Goal: Information Seeking & Learning: Learn about a topic

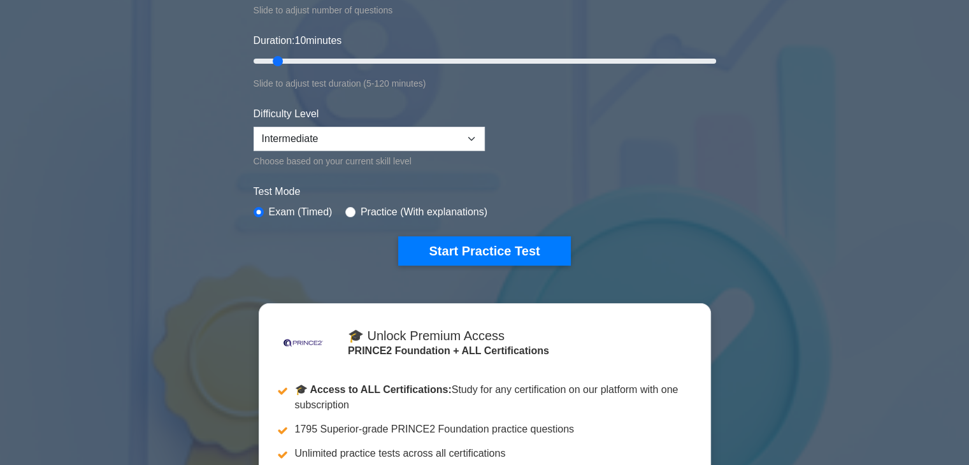
scroll to position [255, 0]
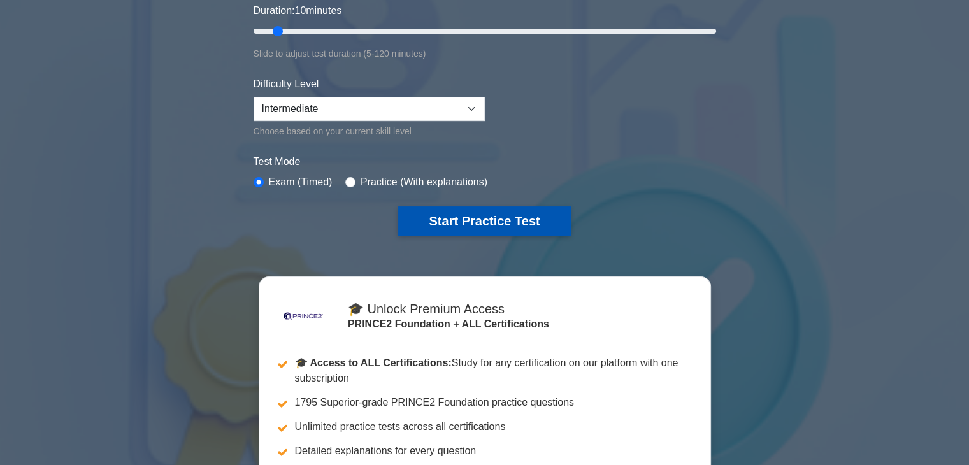
click at [530, 224] on button "Start Practice Test" at bounding box center [484, 220] width 172 height 29
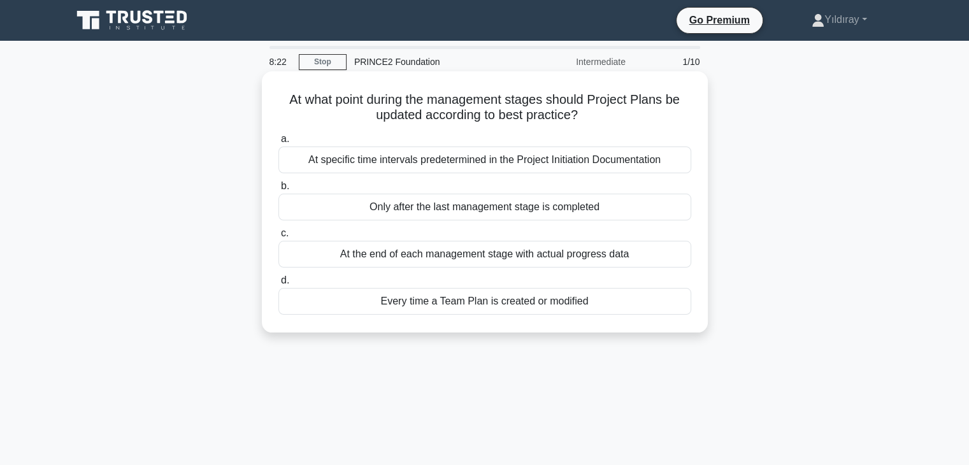
click at [506, 258] on div "At the end of each management stage with actual progress data" at bounding box center [484, 254] width 413 height 27
click at [278, 238] on input "c. At the end of each management stage with actual progress data" at bounding box center [278, 233] width 0 height 8
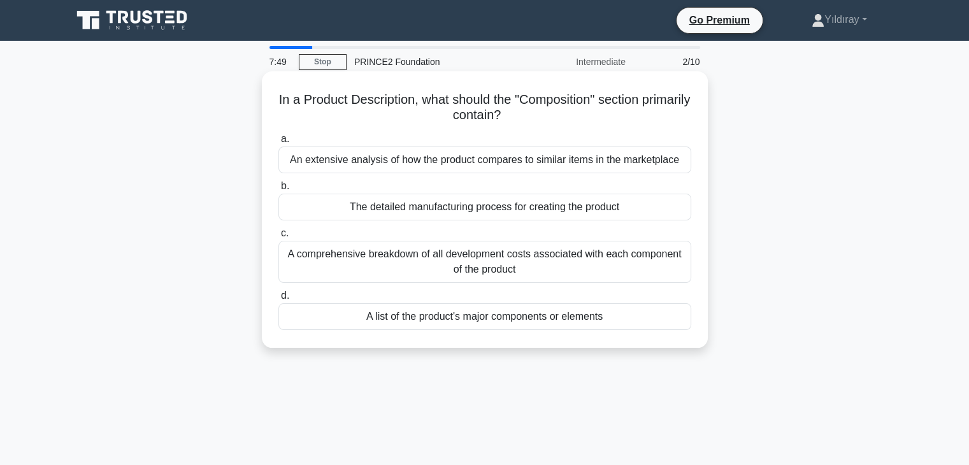
click at [556, 320] on div "A list of the product's major components or elements" at bounding box center [484, 316] width 413 height 27
click at [278, 300] on input "d. A list of the product's major components or elements" at bounding box center [278, 296] width 0 height 8
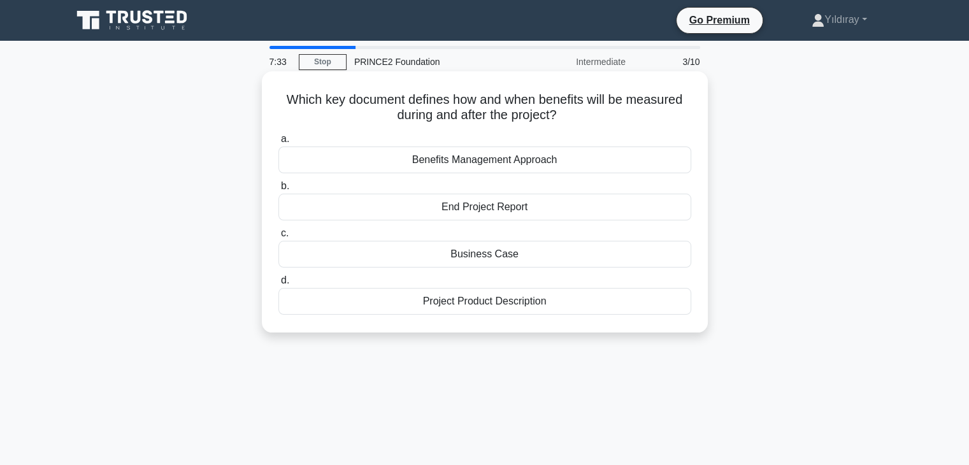
click at [537, 162] on div "Benefits Management Approach" at bounding box center [484, 159] width 413 height 27
click at [278, 143] on input "a. Benefits Management Approach" at bounding box center [278, 139] width 0 height 8
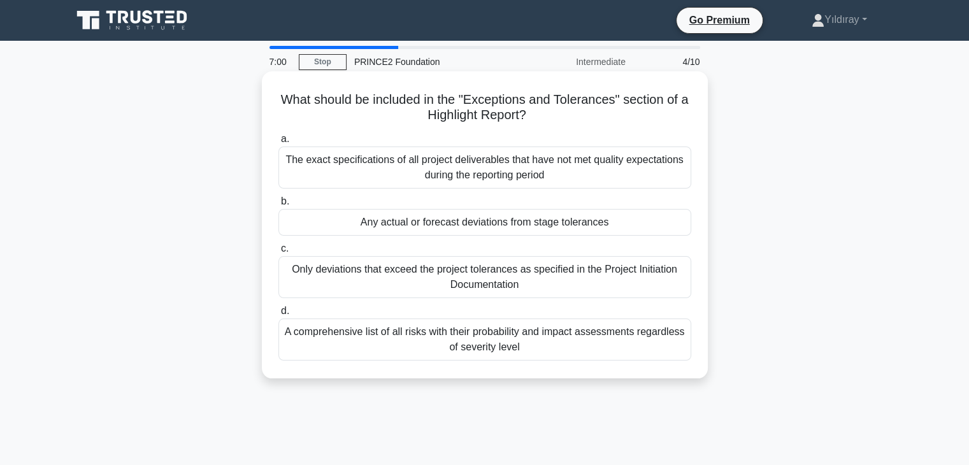
click at [545, 229] on div "Any actual or forecast deviations from stage tolerances" at bounding box center [484, 222] width 413 height 27
click at [278, 206] on input "b. Any actual or forecast deviations from stage tolerances" at bounding box center [278, 201] width 0 height 8
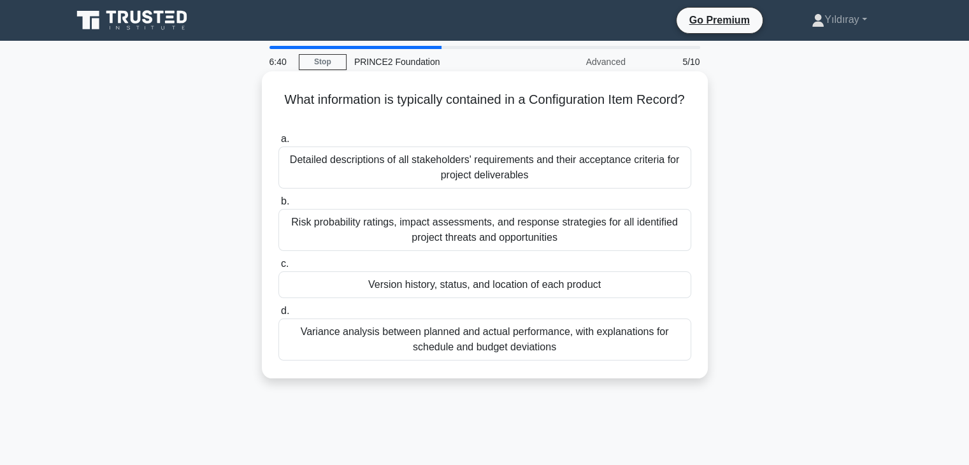
click at [481, 287] on div "Version history, status, and location of each product" at bounding box center [484, 284] width 413 height 27
click at [278, 268] on input "c. Version history, status, and location of each product" at bounding box center [278, 264] width 0 height 8
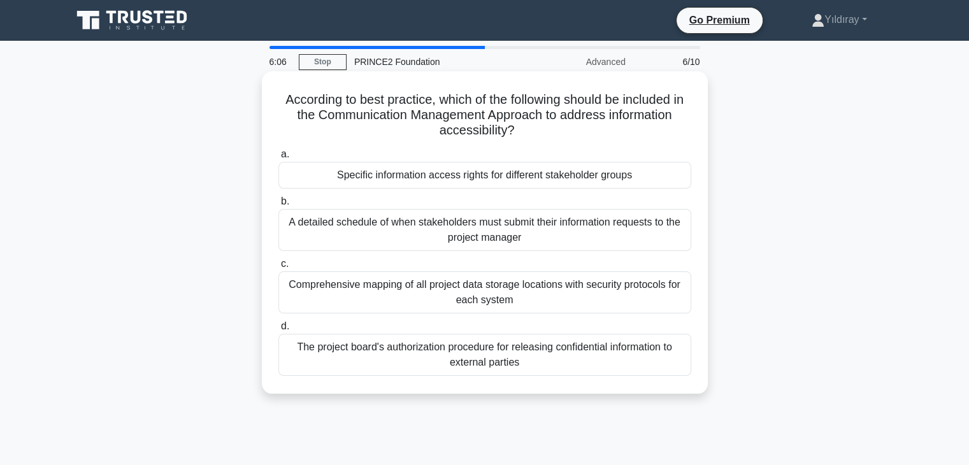
click at [560, 183] on div "Specific information access rights for different stakeholder groups" at bounding box center [484, 175] width 413 height 27
click at [278, 159] on input "a. Specific information access rights for different stakeholder groups" at bounding box center [278, 154] width 0 height 8
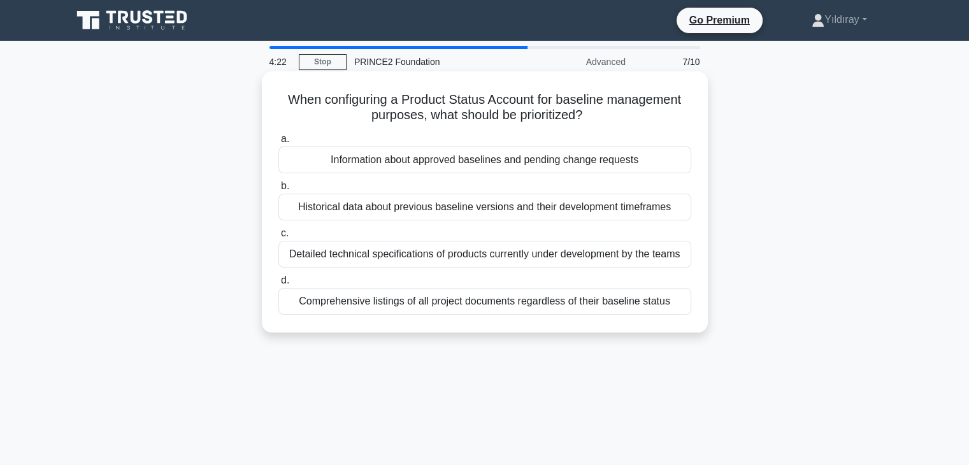
click at [456, 160] on div "Information about approved baselines and pending change requests" at bounding box center [484, 159] width 413 height 27
click at [278, 143] on input "a. Information about approved baselines and pending change requests" at bounding box center [278, 139] width 0 height 8
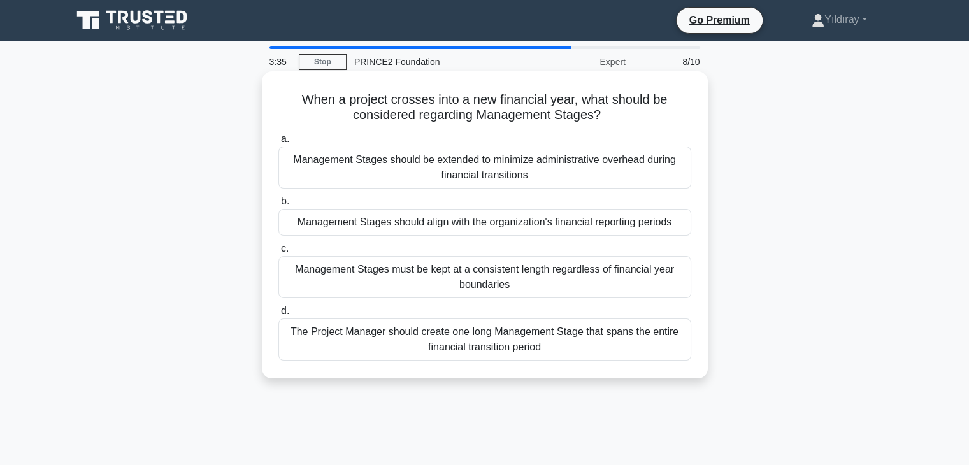
click at [504, 227] on div "Management Stages should align with the organization's financial reporting peri…" at bounding box center [484, 222] width 413 height 27
click at [278, 206] on input "b. Management Stages should align with the organization's financial reporting p…" at bounding box center [278, 201] width 0 height 8
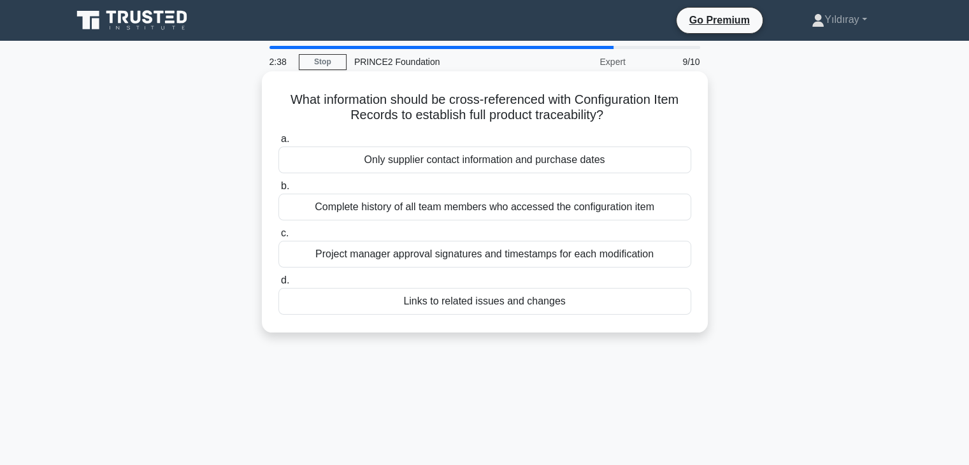
click at [527, 302] on div "Links to related issues and changes" at bounding box center [484, 301] width 413 height 27
click at [278, 285] on input "d. Links to related issues and changes" at bounding box center [278, 280] width 0 height 8
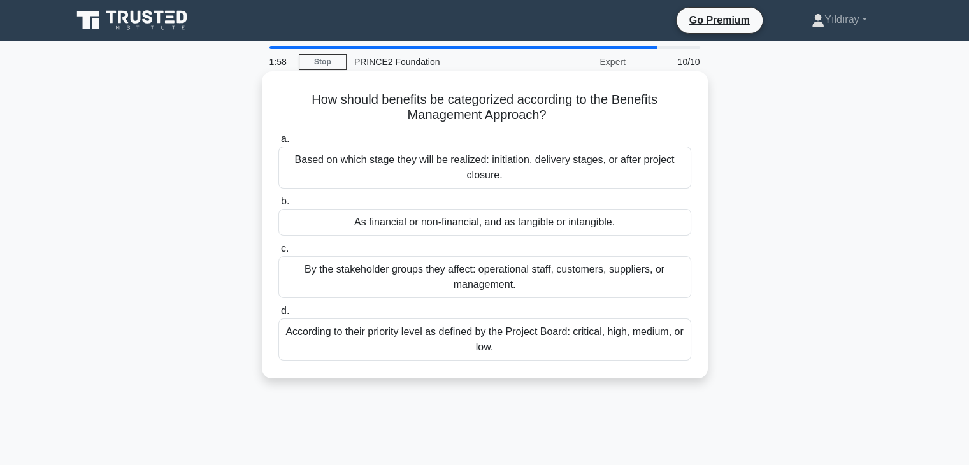
click at [562, 334] on div "According to their priority level as defined by the Project Board: critical, hi…" at bounding box center [484, 339] width 413 height 42
click at [278, 315] on input "d. According to their priority level as defined by the Project Board: critical,…" at bounding box center [278, 311] width 0 height 8
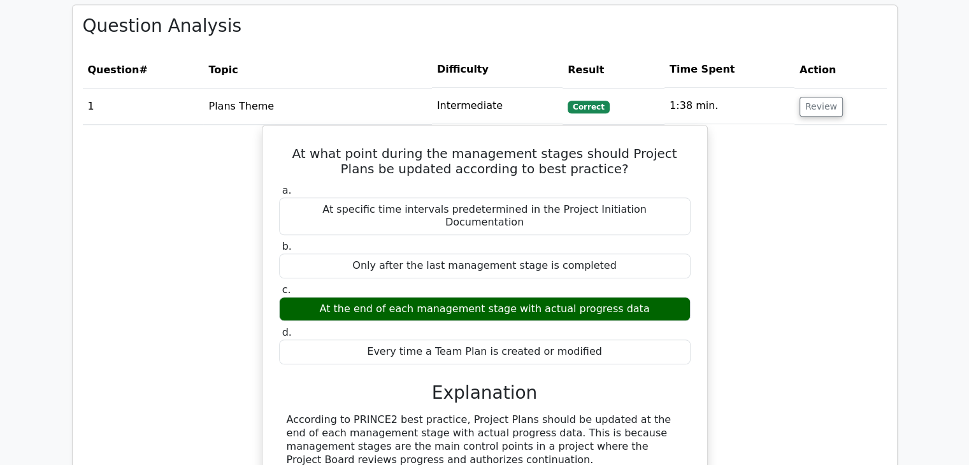
scroll to position [1019, 0]
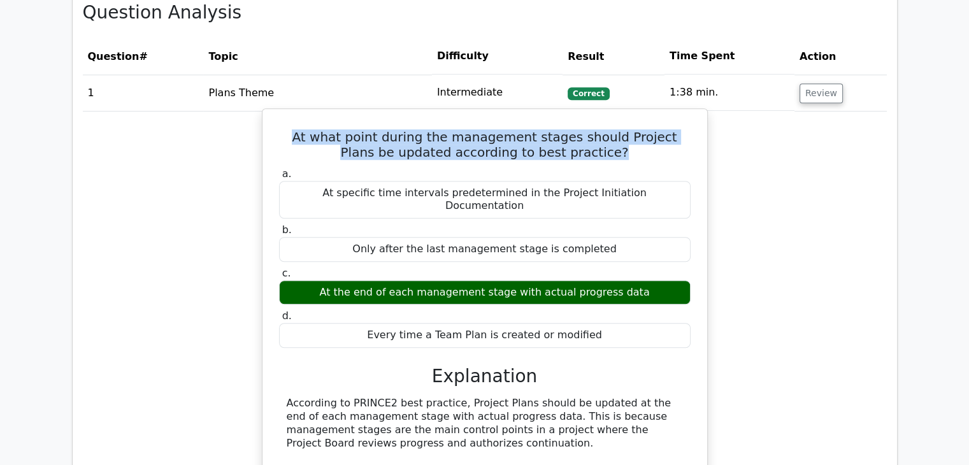
drag, startPoint x: 285, startPoint y: 136, endPoint x: 611, endPoint y: 148, distance: 326.3
click at [611, 148] on h5 "At what point during the management stages should Project Plans be updated acco…" at bounding box center [485, 144] width 414 height 31
copy h5 "At what point during the management stages should Project Plans be updated acco…"
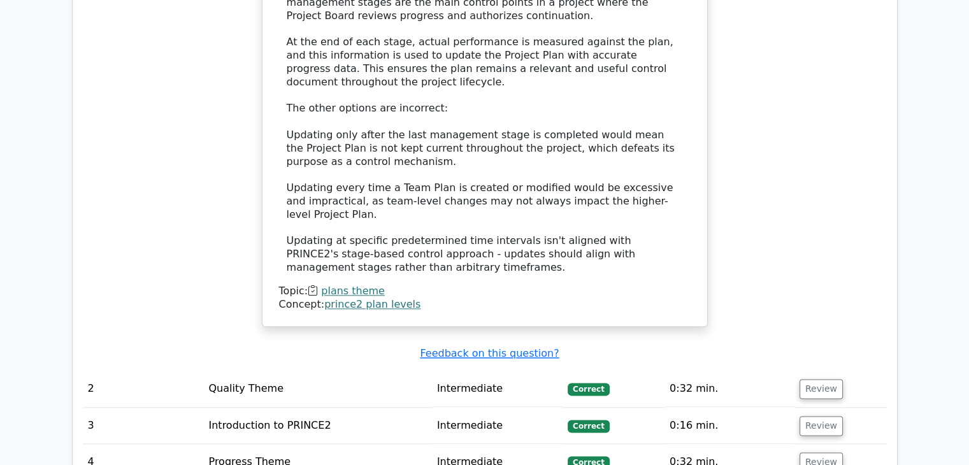
scroll to position [1528, 0]
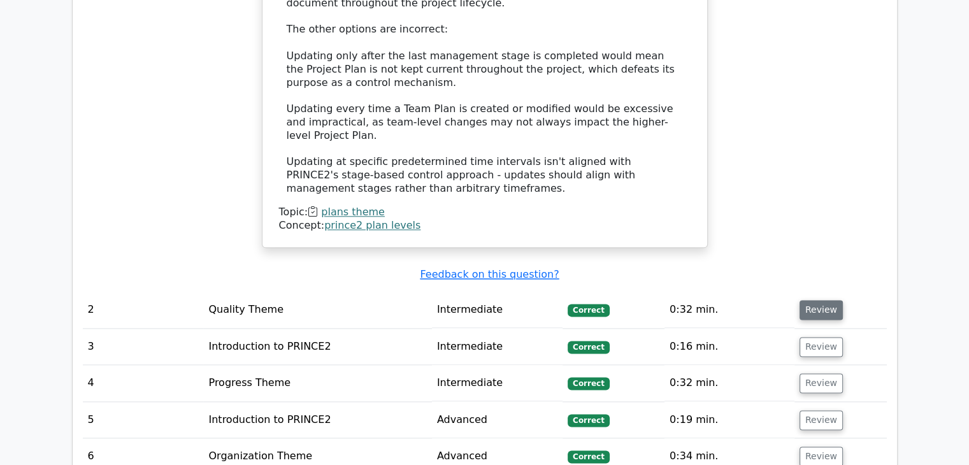
click at [818, 300] on button "Review" at bounding box center [820, 310] width 43 height 20
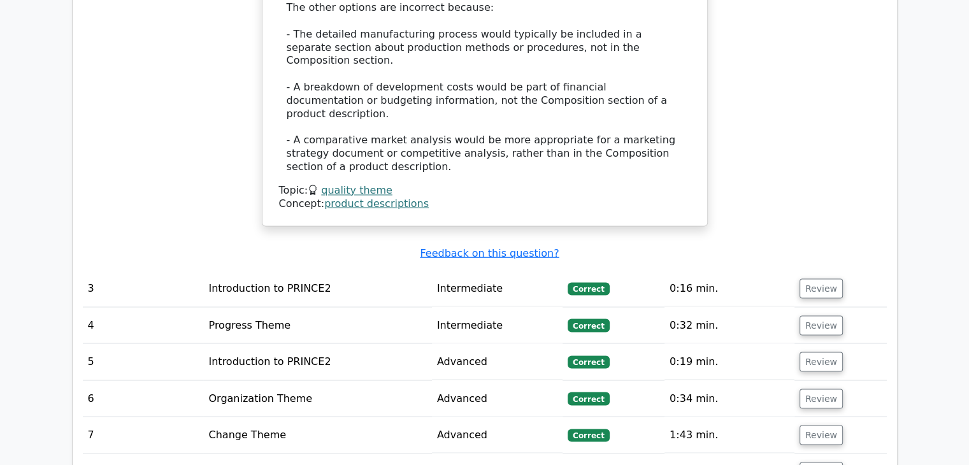
scroll to position [2229, 0]
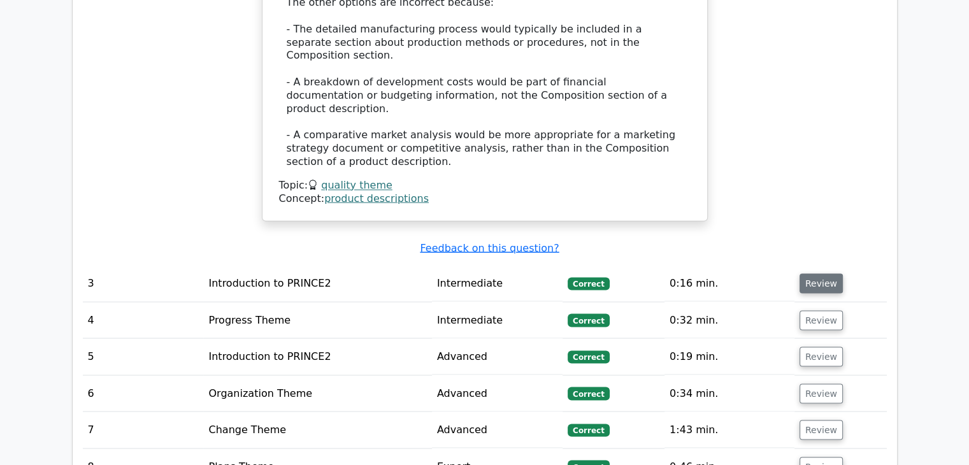
click at [821, 273] on button "Review" at bounding box center [820, 283] width 43 height 20
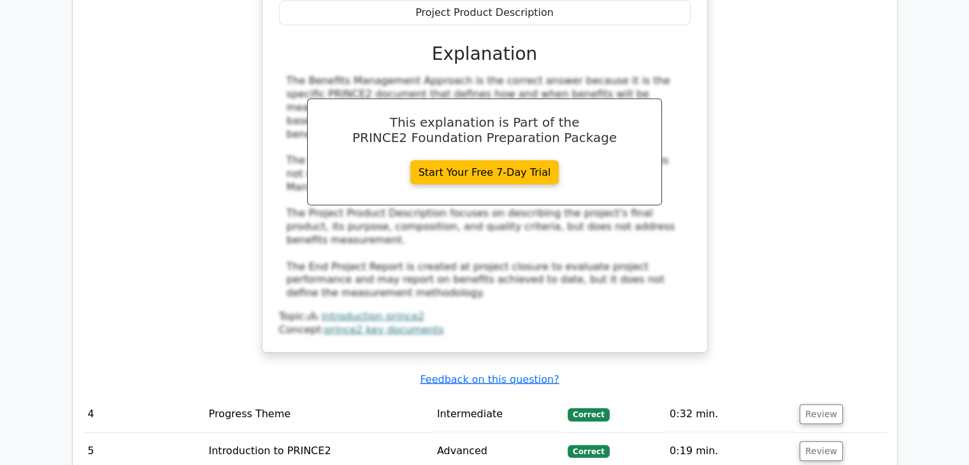
scroll to position [2738, 0]
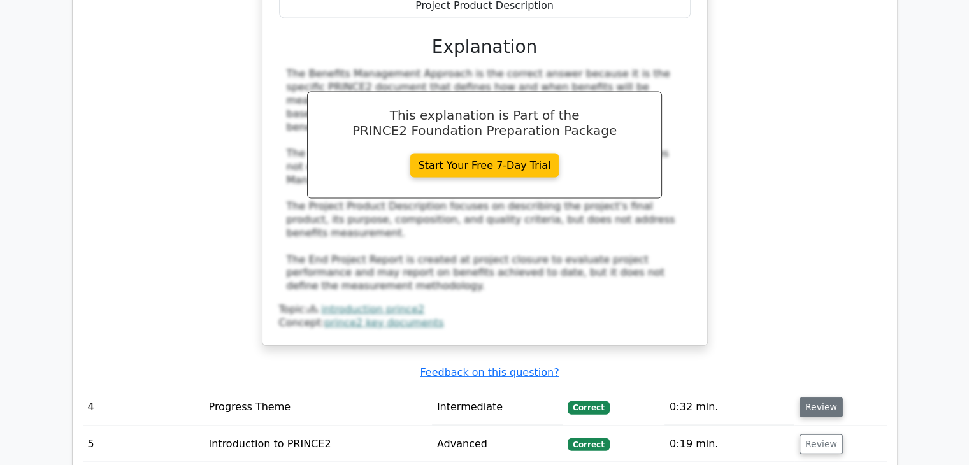
click at [823, 397] on button "Review" at bounding box center [820, 407] width 43 height 20
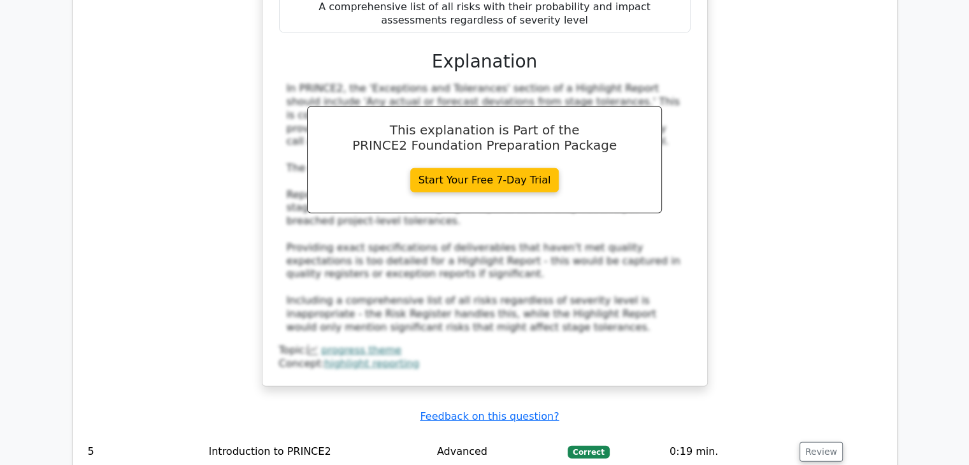
scroll to position [3566, 0]
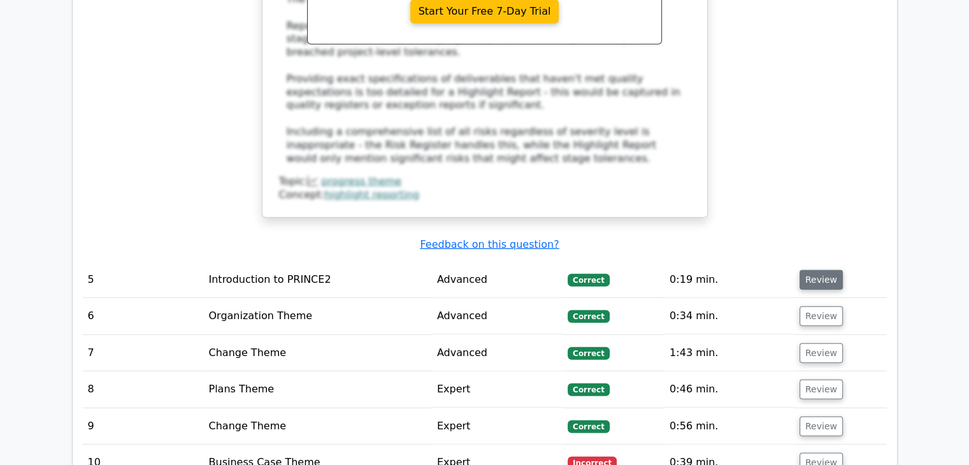
click at [823, 270] on button "Review" at bounding box center [820, 280] width 43 height 20
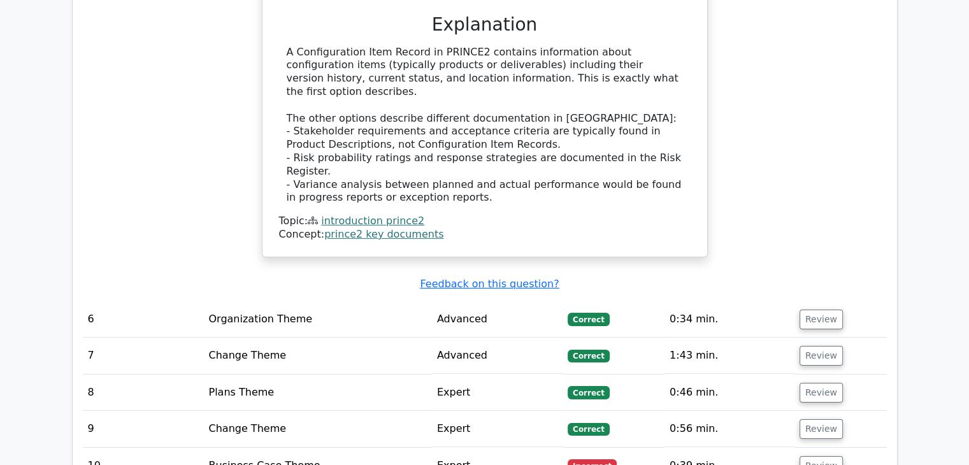
scroll to position [4139, 0]
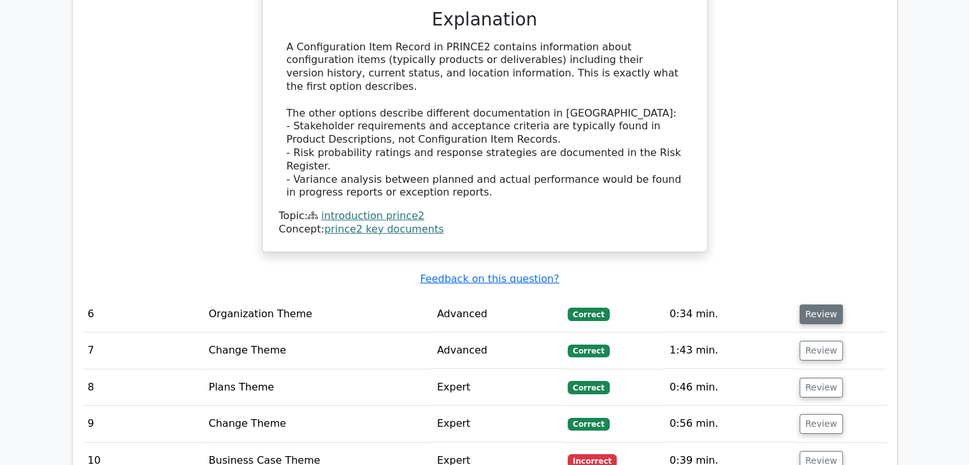
click at [810, 304] on button "Review" at bounding box center [820, 314] width 43 height 20
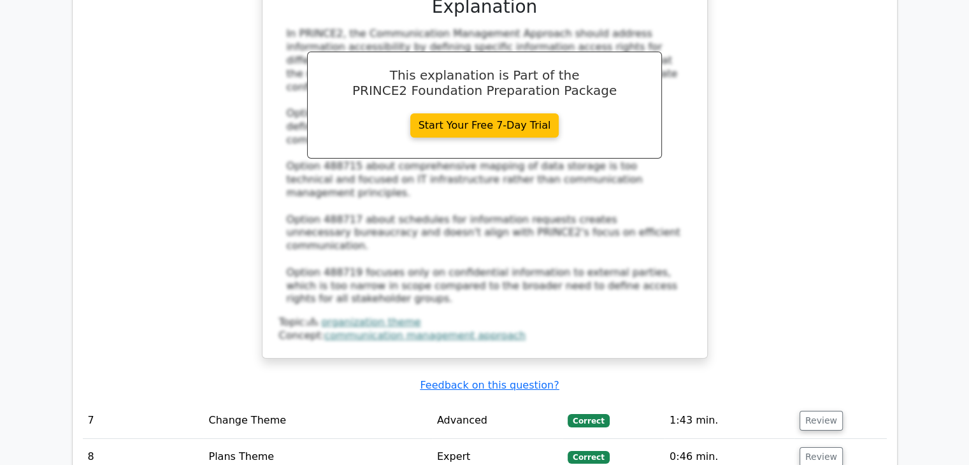
scroll to position [4776, 0]
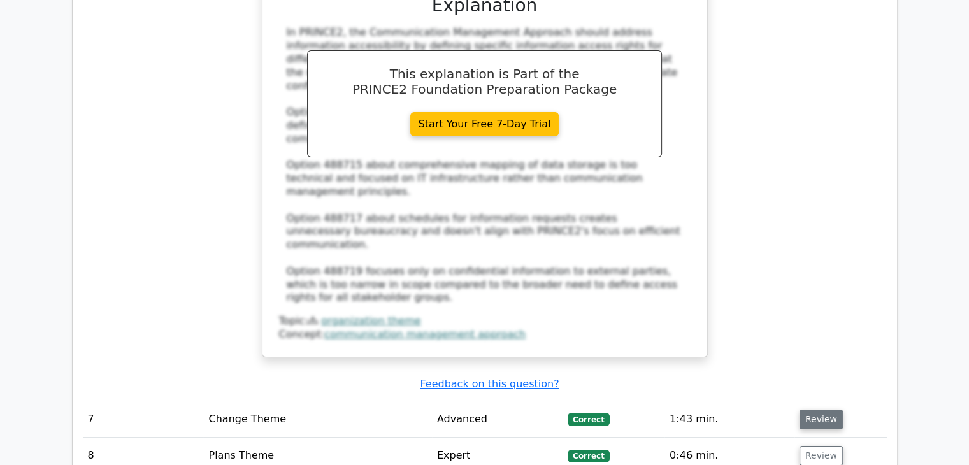
click at [804, 409] on button "Review" at bounding box center [820, 419] width 43 height 20
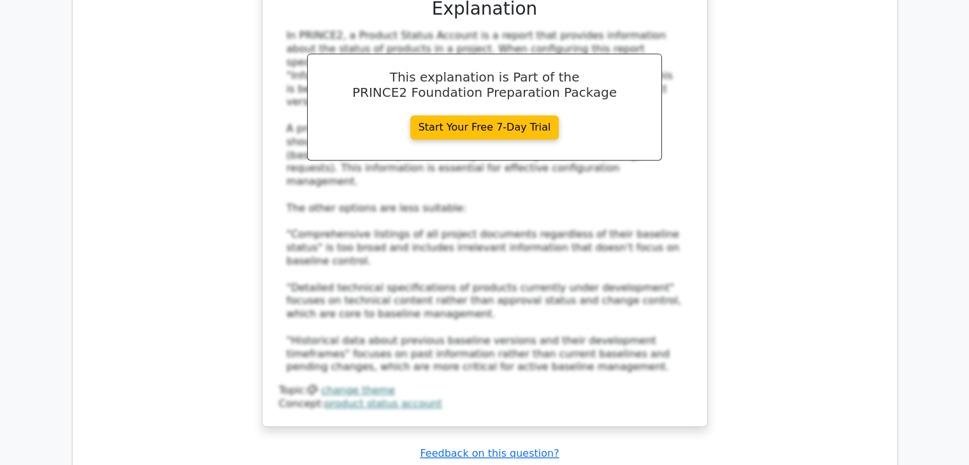
scroll to position [5540, 0]
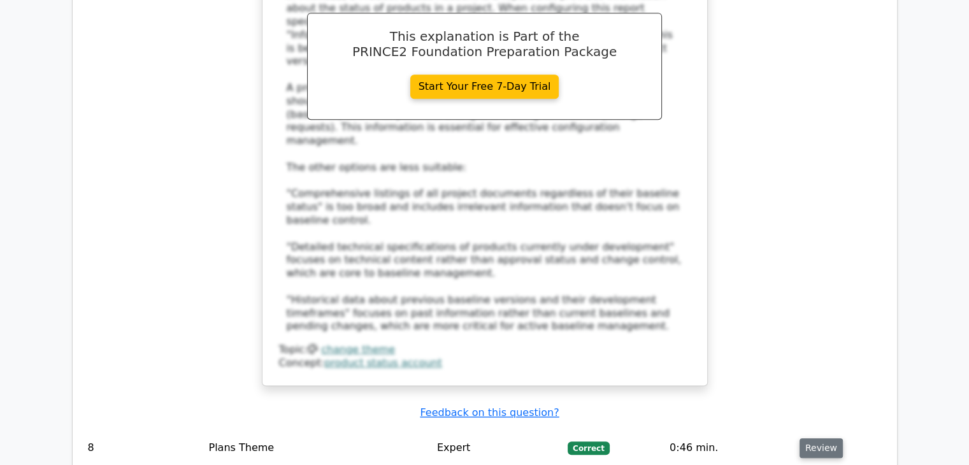
click at [816, 438] on button "Review" at bounding box center [820, 448] width 43 height 20
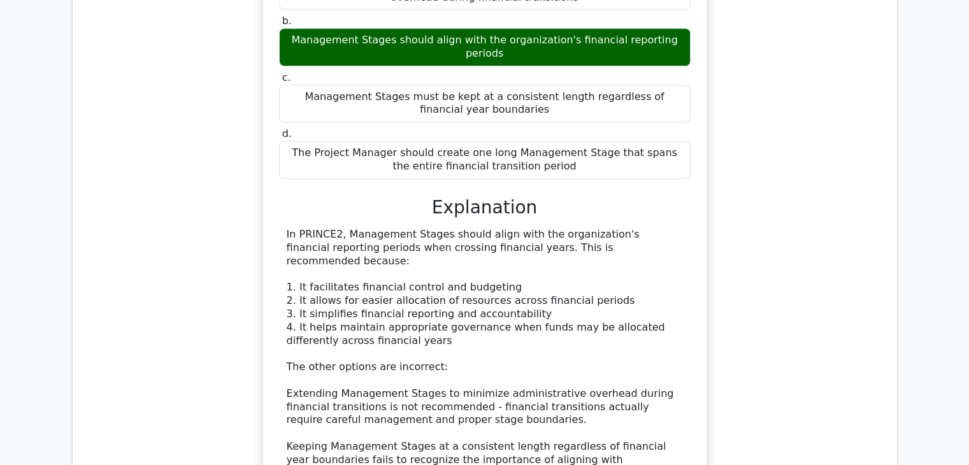
scroll to position [6177, 0]
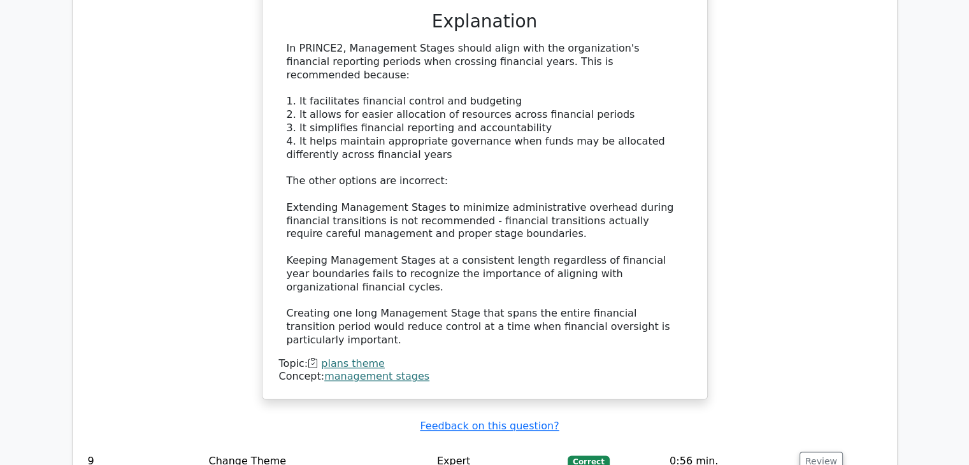
scroll to position [6305, 0]
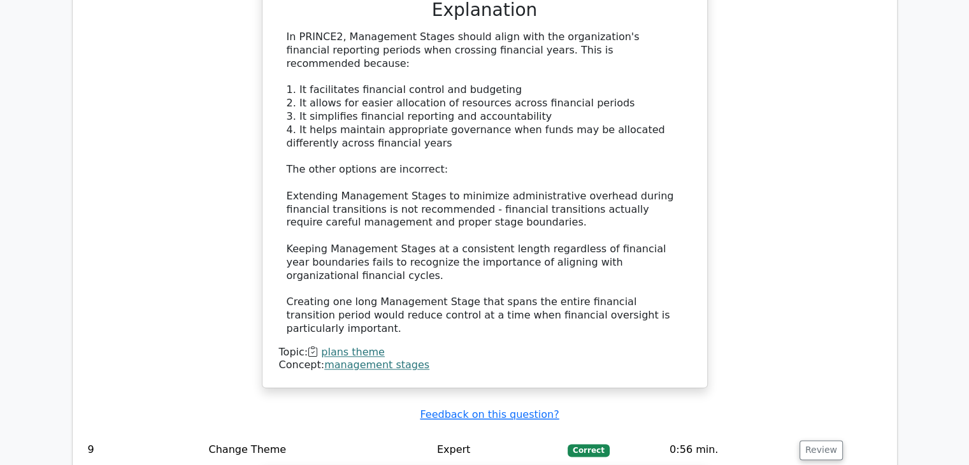
drag, startPoint x: 280, startPoint y: 201, endPoint x: 613, endPoint y: 226, distance: 333.4
copy h5 "What information should be cross-referenced with Configuration Item Records to …"
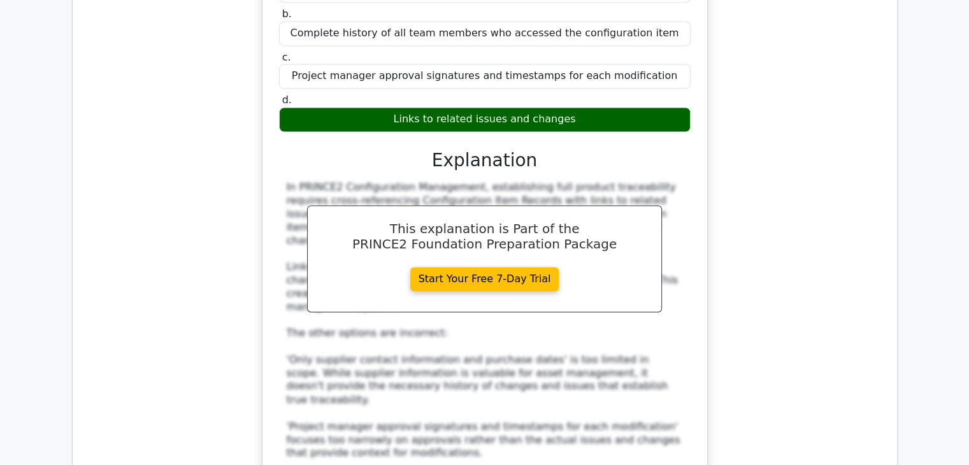
scroll to position [6878, 0]
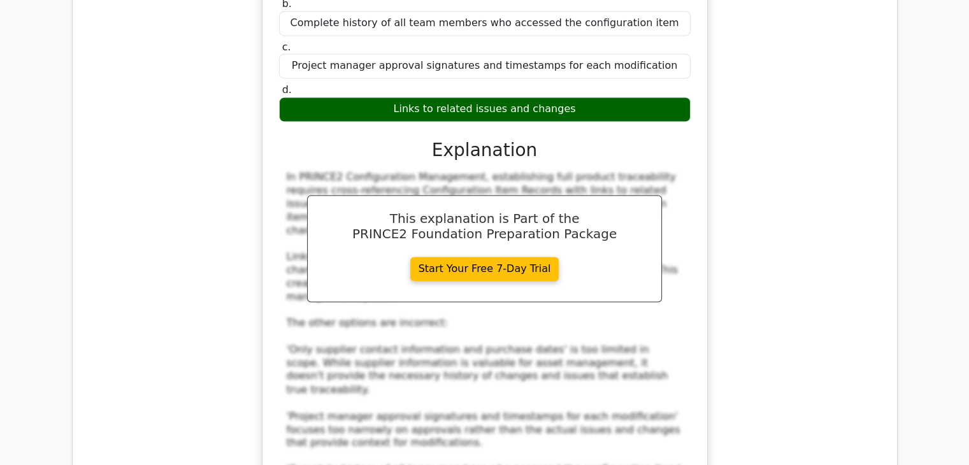
drag, startPoint x: 823, startPoint y: 296, endPoint x: 825, endPoint y: 340, distance: 44.0
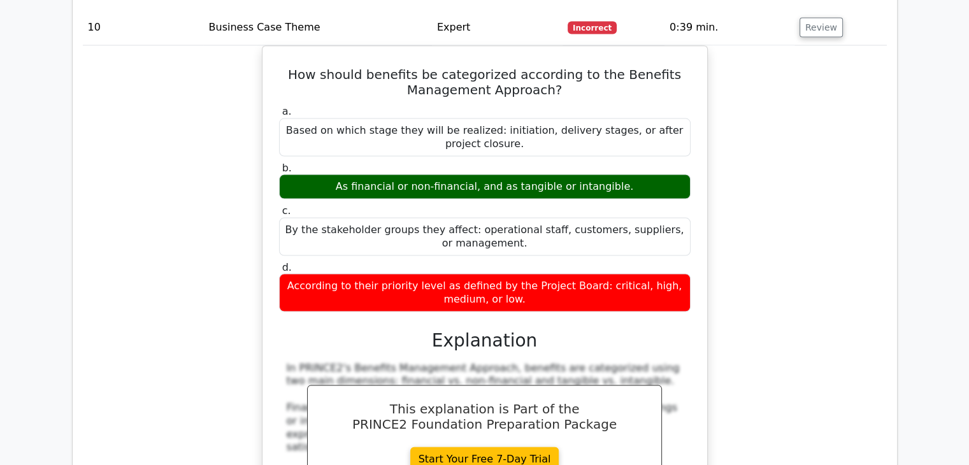
scroll to position [7451, 0]
